Goal: Task Accomplishment & Management: Manage account settings

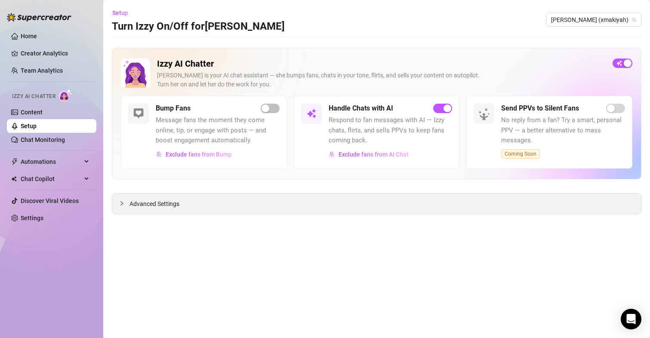
click at [165, 206] on span "Advanced Settings" at bounding box center [155, 203] width 50 height 9
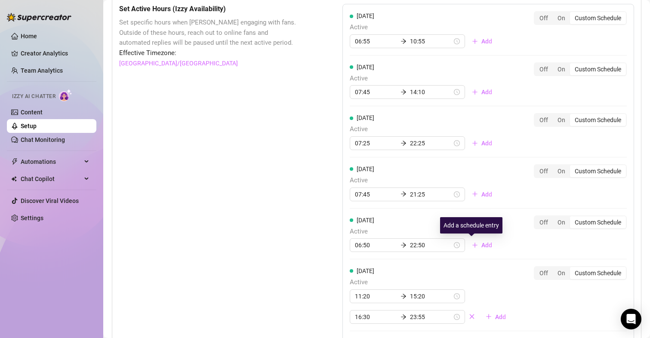
scroll to position [688, 0]
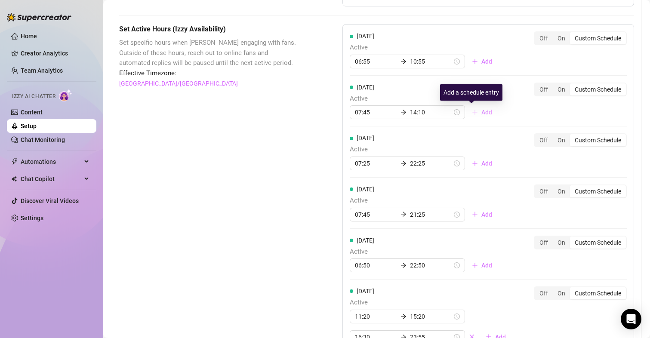
click at [481, 115] on span "Add" at bounding box center [486, 112] width 11 height 7
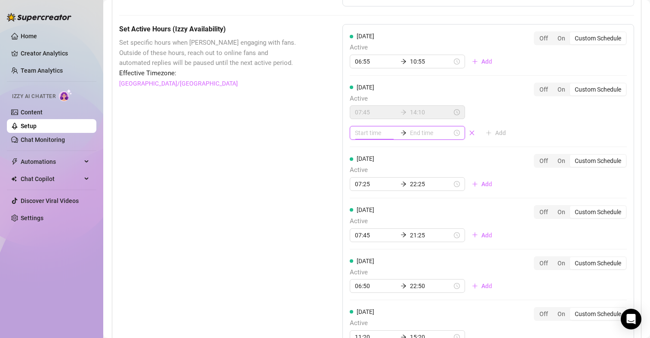
click at [370, 136] on input at bounding box center [376, 132] width 42 height 9
type input "00:05"
click at [356, 199] on div "15" at bounding box center [359, 201] width 21 height 12
click at [382, 198] on div "45" at bounding box center [383, 199] width 21 height 12
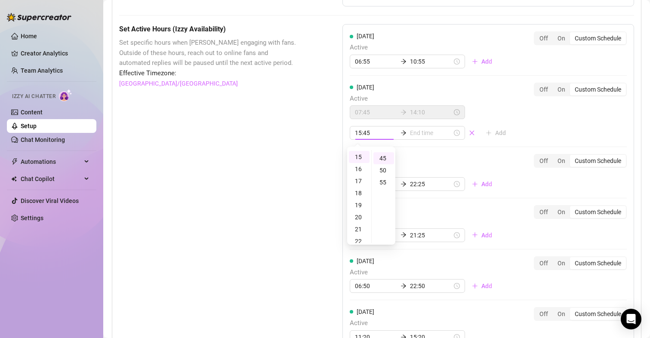
scroll to position [108, 0]
type input "15:45"
click at [415, 137] on input at bounding box center [431, 132] width 42 height 9
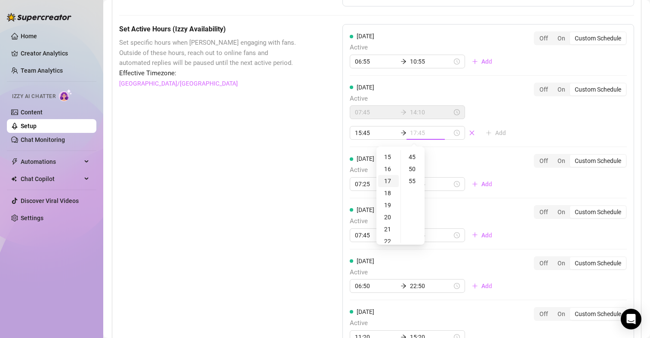
click at [390, 179] on div "17" at bounding box center [388, 181] width 21 height 12
click at [414, 182] on div "55" at bounding box center [413, 181] width 21 height 12
type input "17:55"
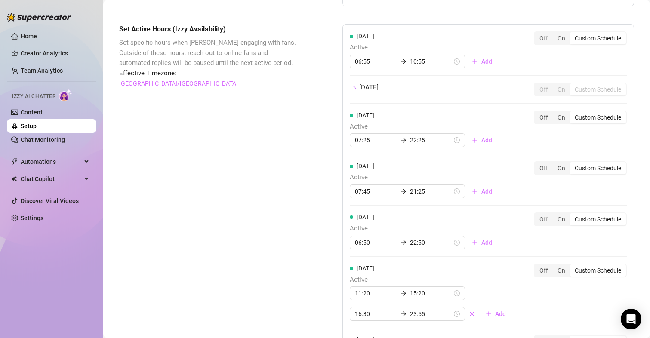
click at [253, 165] on div "Set Active Hours (Izzy Availability) Set specific hours when Izzy engaging with…" at bounding box center [209, 246] width 180 height 444
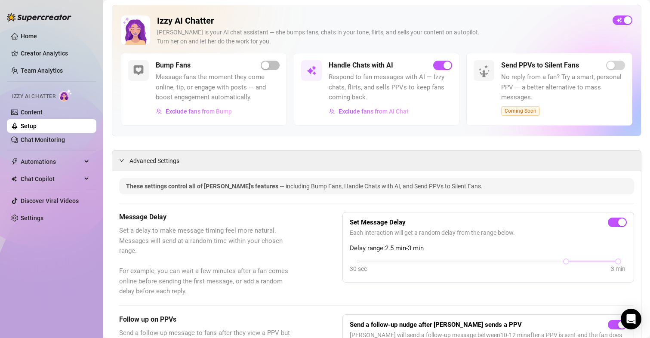
scroll to position [0, 0]
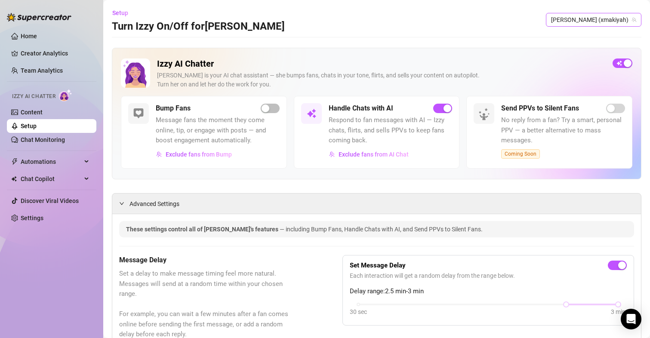
click at [604, 20] on span "[PERSON_NAME] (xmakiyah)" at bounding box center [593, 19] width 85 height 13
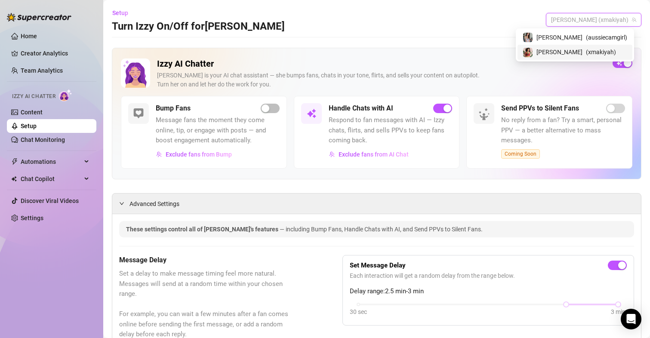
click at [583, 52] on div "[PERSON_NAME] ( xmakiyah )" at bounding box center [575, 52] width 105 height 10
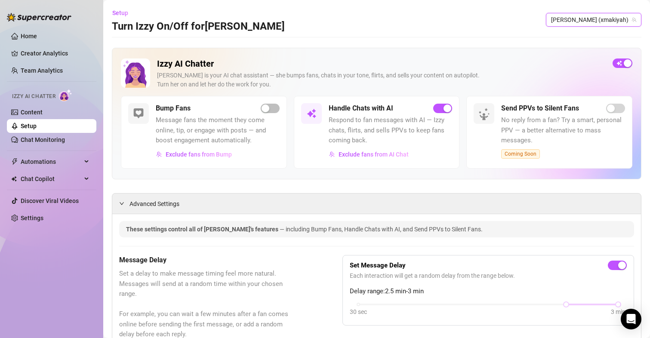
click at [596, 24] on span "[PERSON_NAME] (xmakiyah)" at bounding box center [593, 19] width 85 height 13
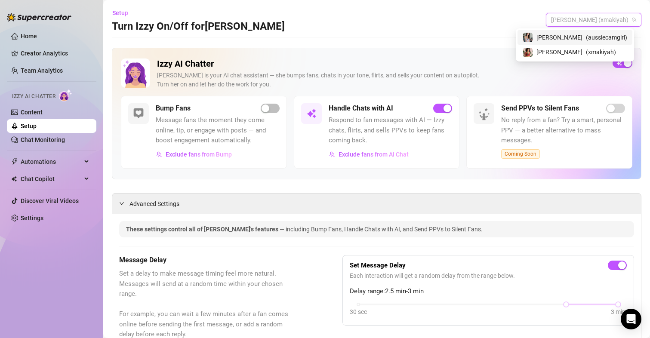
click at [591, 38] on span "( aussiecamgirl )" at bounding box center [606, 37] width 41 height 9
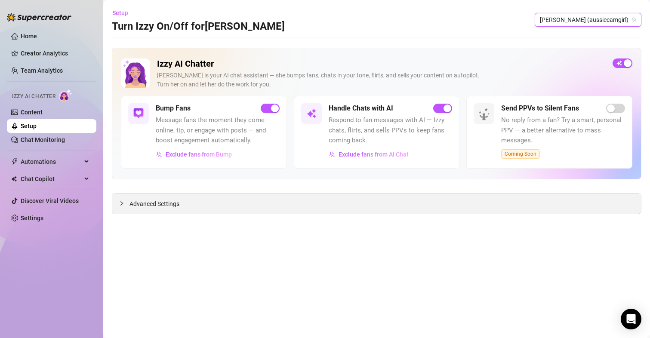
click at [177, 204] on span "Advanced Settings" at bounding box center [155, 203] width 50 height 9
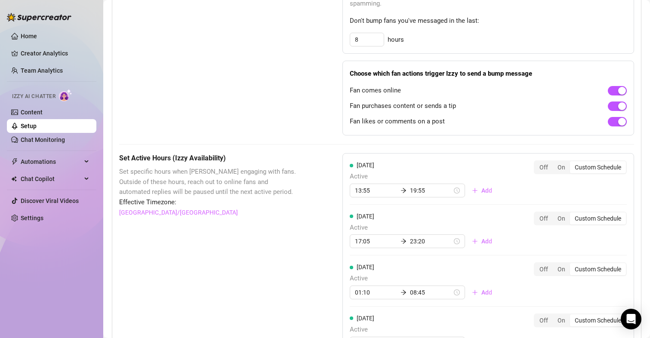
scroll to position [602, 0]
